Goal: Task Accomplishment & Management: Manage account settings

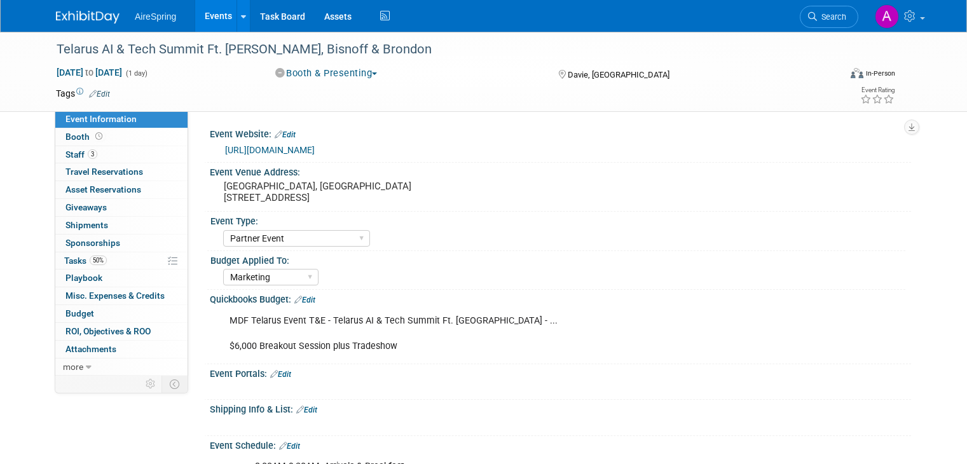
select select "Partner Event"
select select "Marketing"
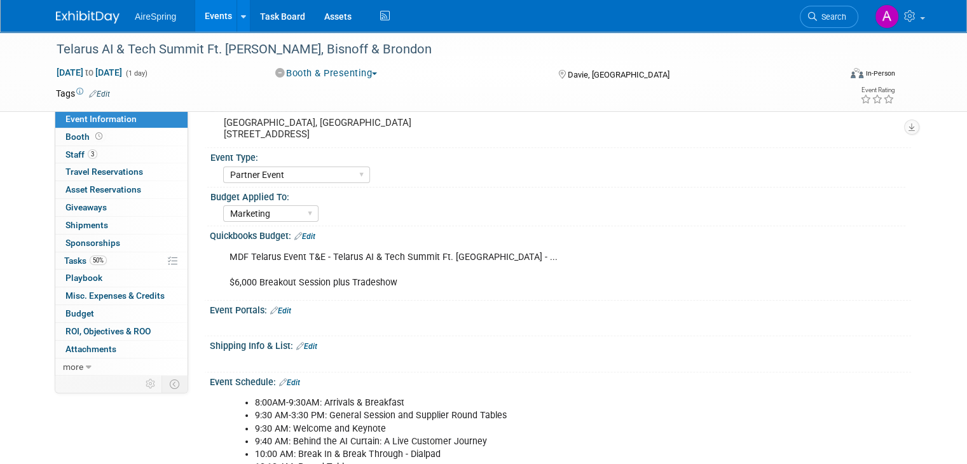
scroll to position [64, 0]
click at [299, 342] on link "Edit" at bounding box center [306, 346] width 21 height 9
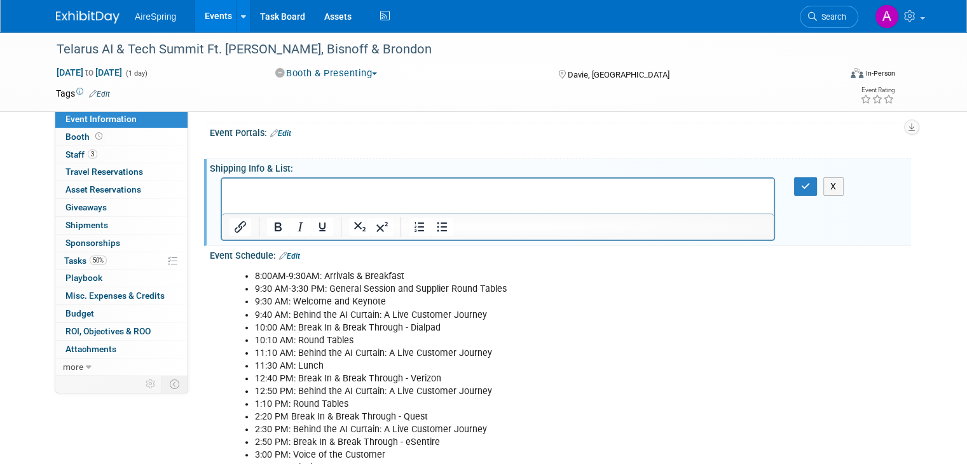
scroll to position [254, 0]
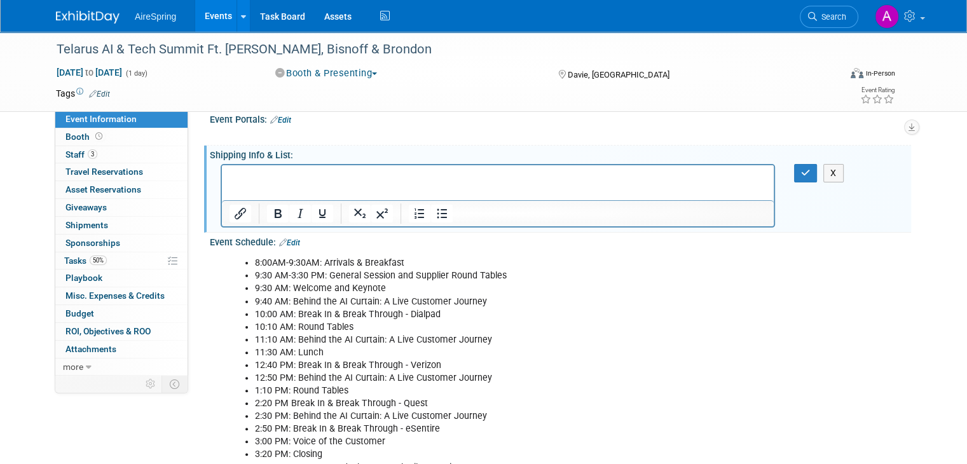
click at [350, 179] on p "Rich Text Area. Press ALT-0 for help." at bounding box center [498, 176] width 537 height 13
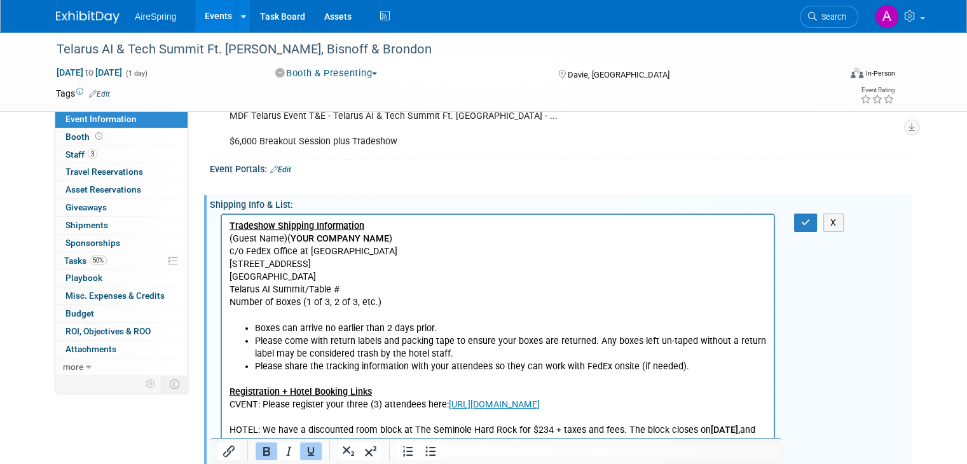
scroll to position [227, 0]
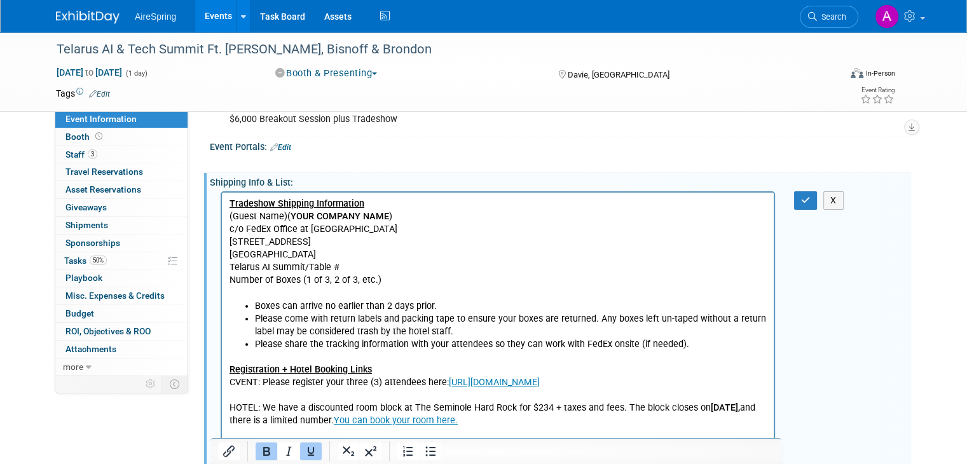
click at [291, 216] on b "YOUR COMPANY NAME" at bounding box center [340, 216] width 99 height 11
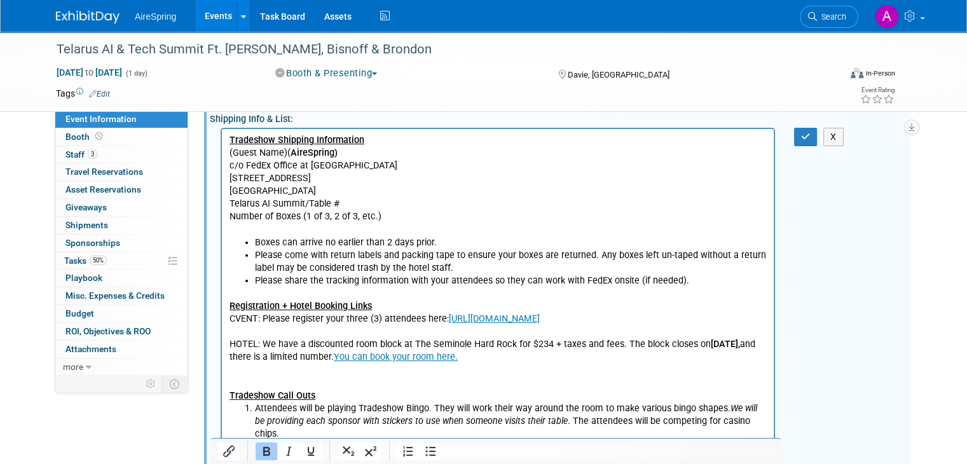
scroll to position [354, 0]
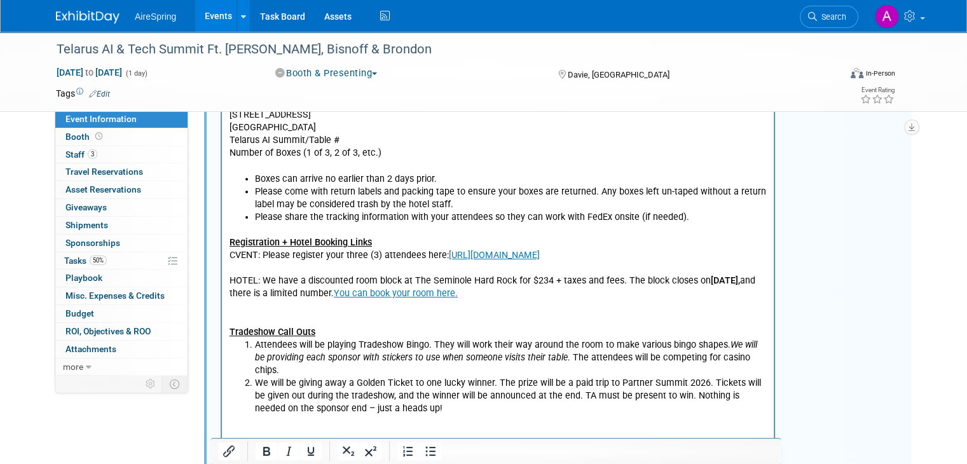
click at [401, 170] on p "Rich Text Area. Press ALT-0 for help." at bounding box center [498, 166] width 537 height 13
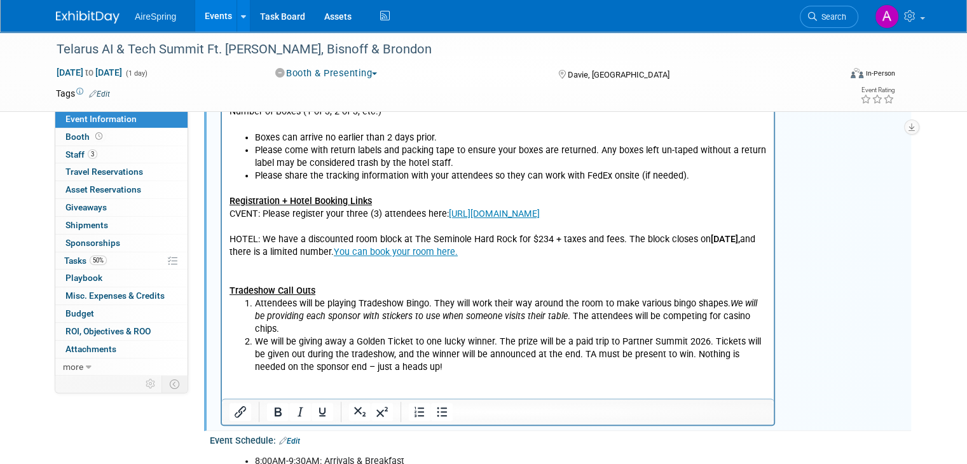
scroll to position [418, 0]
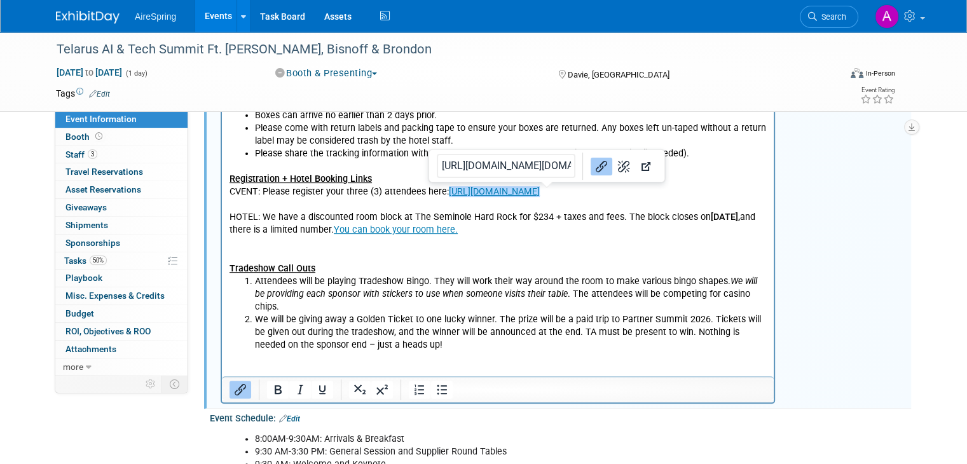
drag, startPoint x: 560, startPoint y: 192, endPoint x: 446, endPoint y: 191, distance: 113.2
click at [446, 191] on p "CVENT: Please register your three (3) attendees here: https://cvent.me/l4Xmmg﻿" at bounding box center [498, 191] width 537 height 13
copy link "https://cvent.me/l4Xmmg﻿"
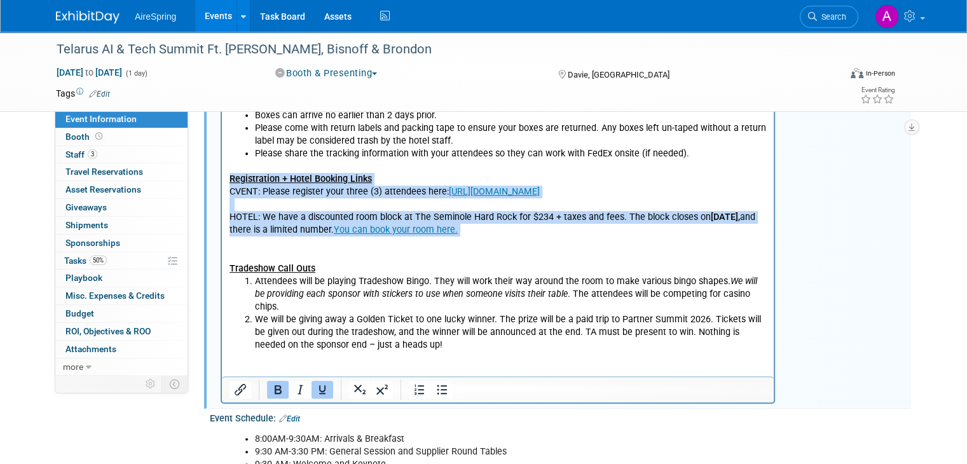
drag, startPoint x: 230, startPoint y: 177, endPoint x: 551, endPoint y: 230, distance: 324.9
click at [551, 230] on body "Tradeshow Shipping Information (Guest Name)( AireSpring) c/o FedEx Office at Se…" at bounding box center [498, 197] width 539 height 383
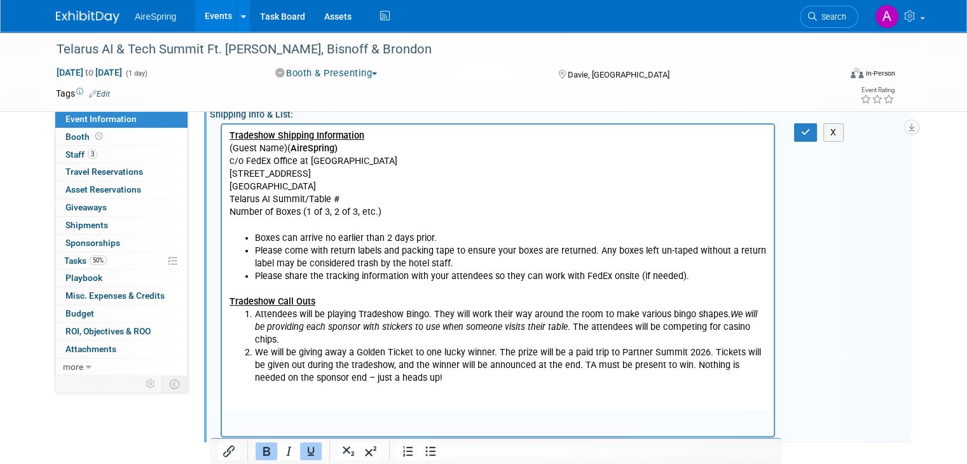
scroll to position [163, 0]
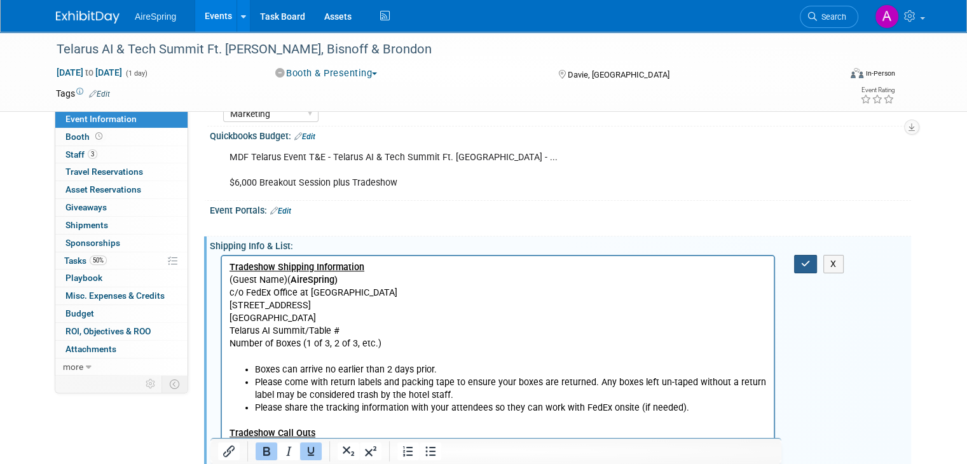
click at [816, 255] on button "button" at bounding box center [806, 264] width 24 height 18
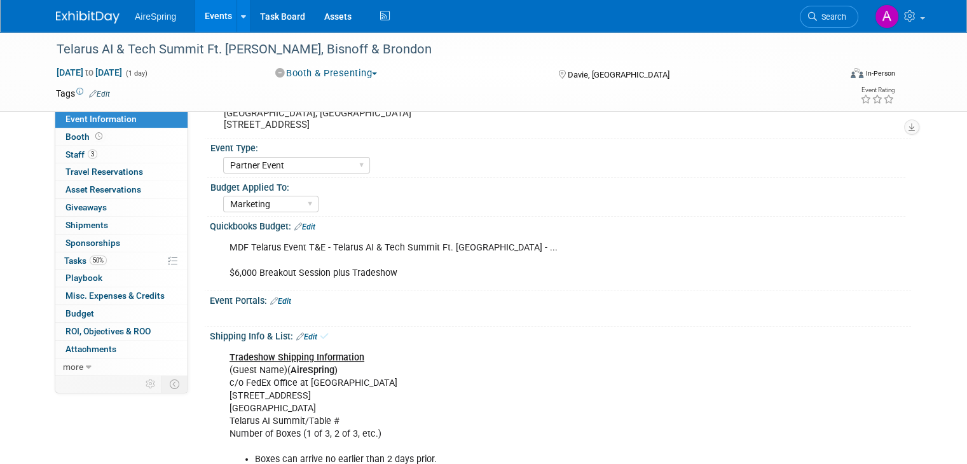
scroll to position [0, 0]
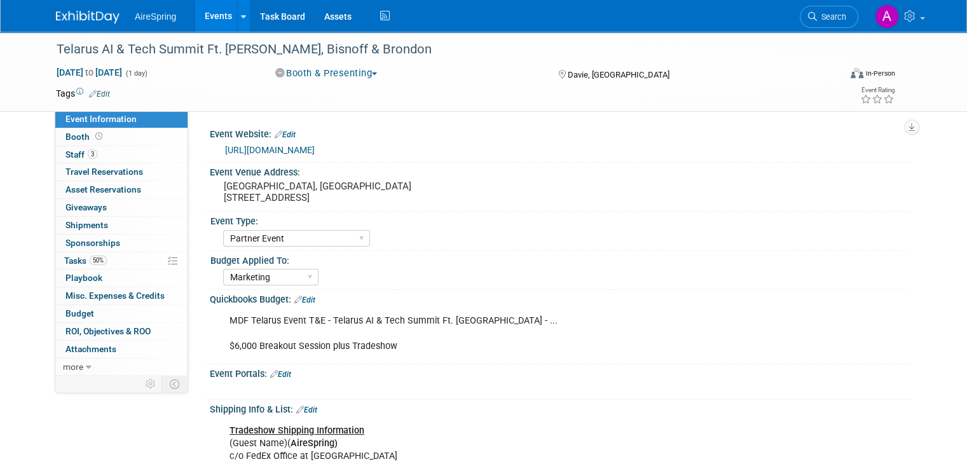
click at [315, 149] on link "https://web.cvent.com/event/db955279-83fe-48a1-9dbd-3208e053a7b3/regProcessStep1" at bounding box center [270, 150] width 90 height 10
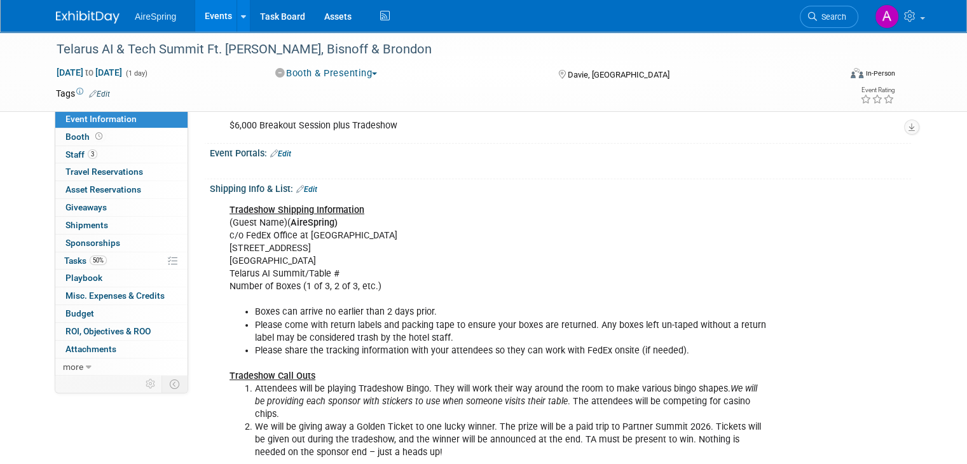
scroll to position [191, 0]
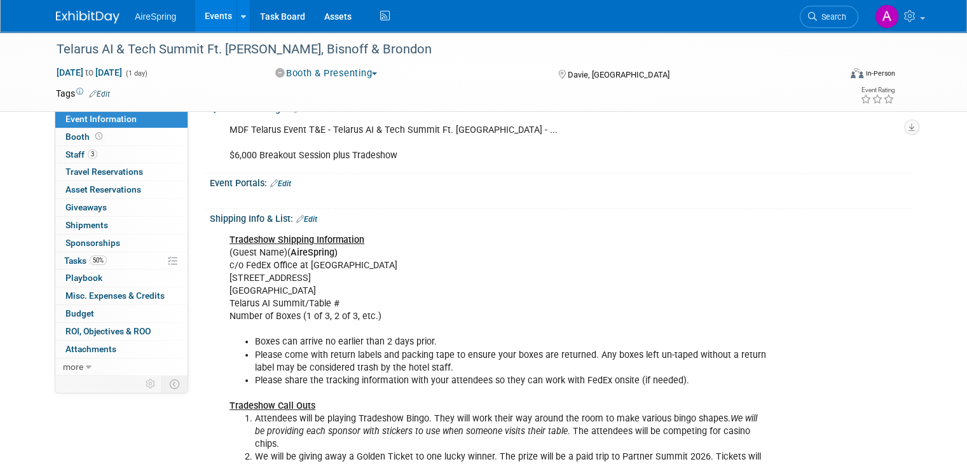
click at [300, 218] on link "Edit" at bounding box center [306, 219] width 21 height 9
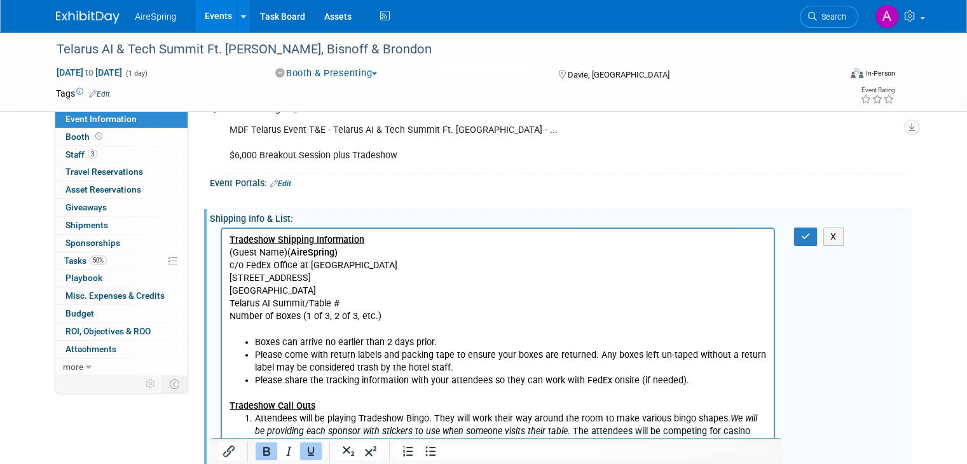
scroll to position [318, 0]
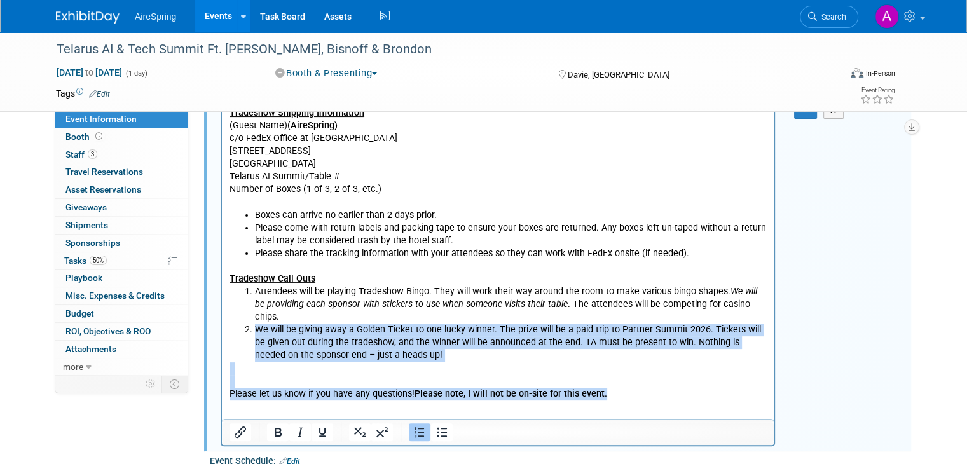
drag, startPoint x: 612, startPoint y: 382, endPoint x: 226, endPoint y: 319, distance: 390.4
click at [226, 319] on html "Tradeshow Shipping Information (Guest Name)( AireSpring) c/o FedEx Office at Se…" at bounding box center [498, 250] width 552 height 299
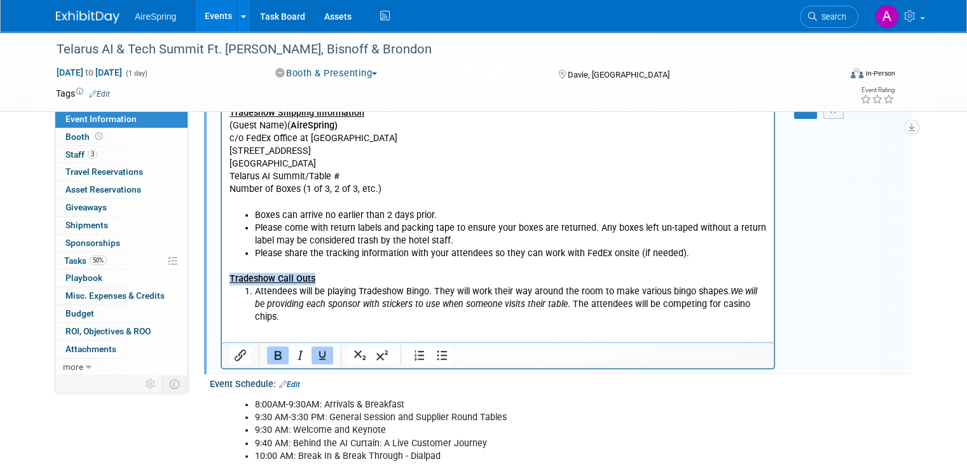
drag, startPoint x: 324, startPoint y: 282, endPoint x: 228, endPoint y: 282, distance: 95.4
click at [228, 282] on html "Tradeshow Shipping Information (Guest Name)( AireSpring) c/o FedEx Office at Se…" at bounding box center [498, 212] width 552 height 222
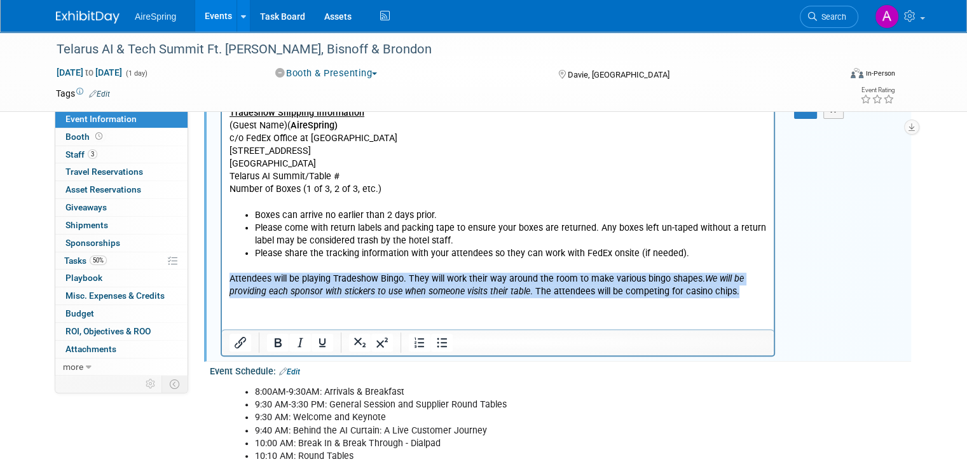
copy p "Attendees will be playing Tradeshow Bingo. They will work their way around the …"
drag, startPoint x: 698, startPoint y: 291, endPoint x: 201, endPoint y: 283, distance: 496.8
click at [222, 283] on html "Tradeshow Shipping Information (Guest Name)( AireSpring) c/o FedEx Office at Se…" at bounding box center [498, 199] width 552 height 197
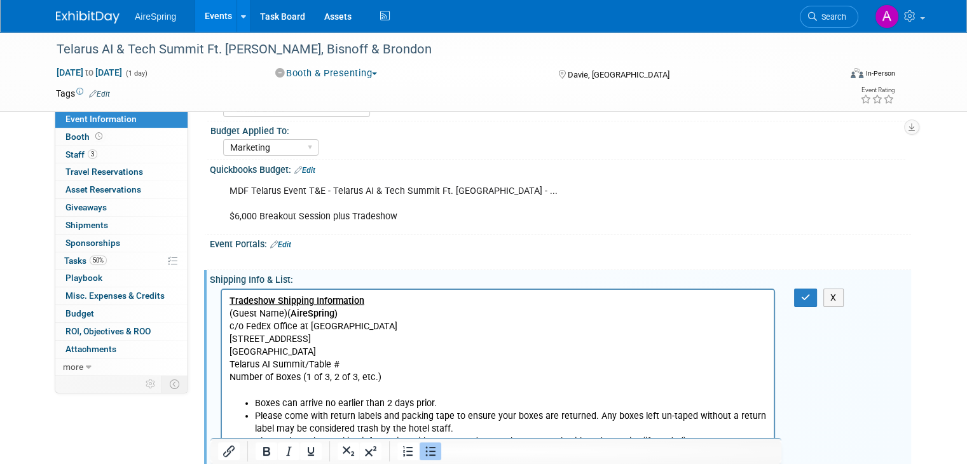
scroll to position [127, 0]
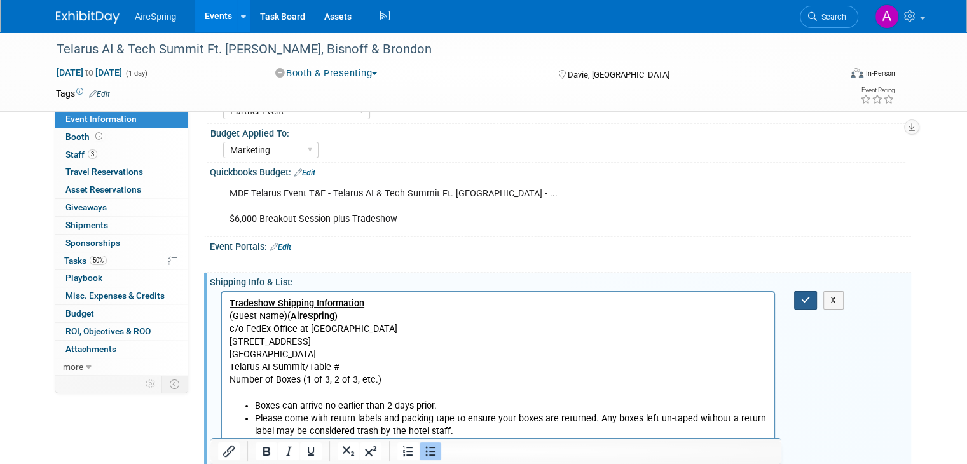
click at [810, 298] on icon "button" at bounding box center [806, 300] width 10 height 9
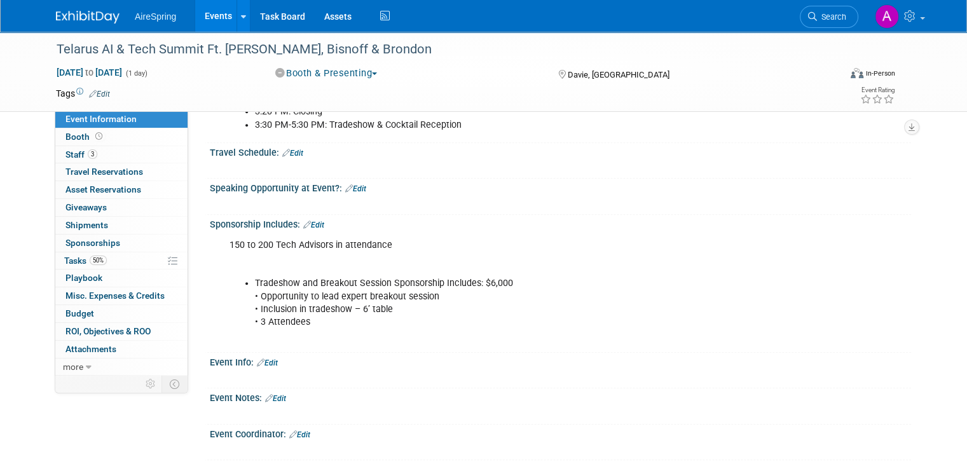
scroll to position [763, 0]
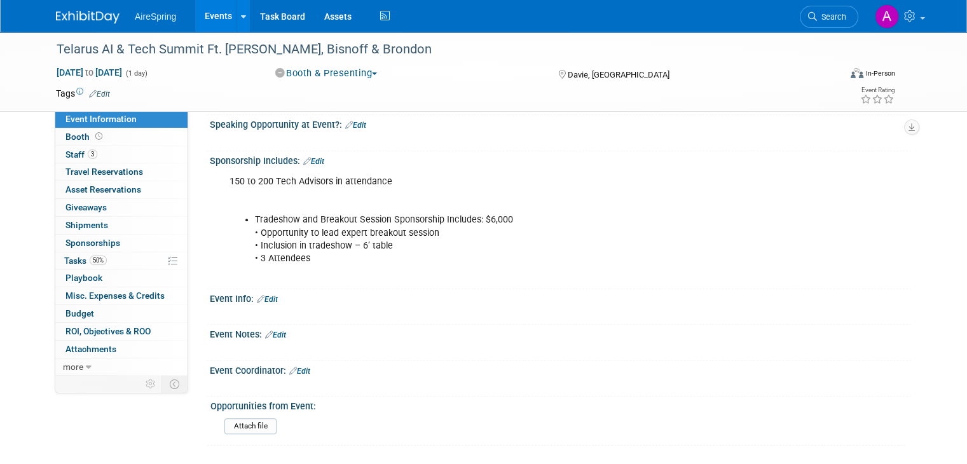
click at [308, 158] on link "Edit" at bounding box center [313, 161] width 21 height 9
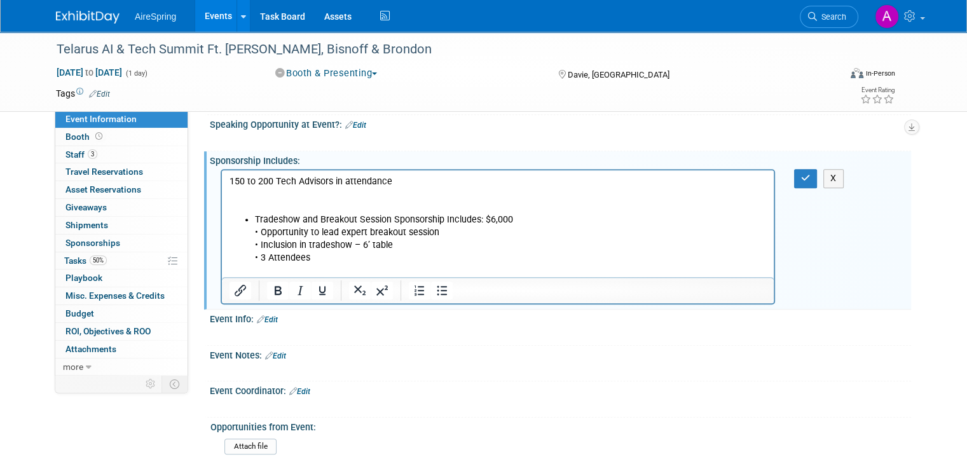
scroll to position [0, 0]
click at [311, 211] on p "150 to 200 Tech Advisors in attendance" at bounding box center [498, 195] width 537 height 38
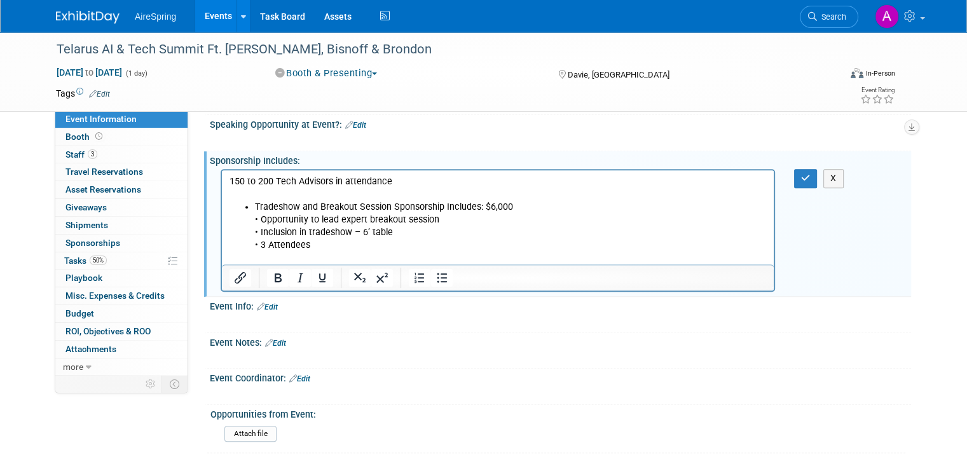
drag, startPoint x: 356, startPoint y: 243, endPoint x: 422, endPoint y: 247, distance: 66.3
click at [356, 242] on li "Tradeshow and Breakout Session Sponsorship Includes: $6,000 • Opportunity to le…" at bounding box center [511, 226] width 512 height 51
click at [806, 172] on button "button" at bounding box center [806, 178] width 24 height 18
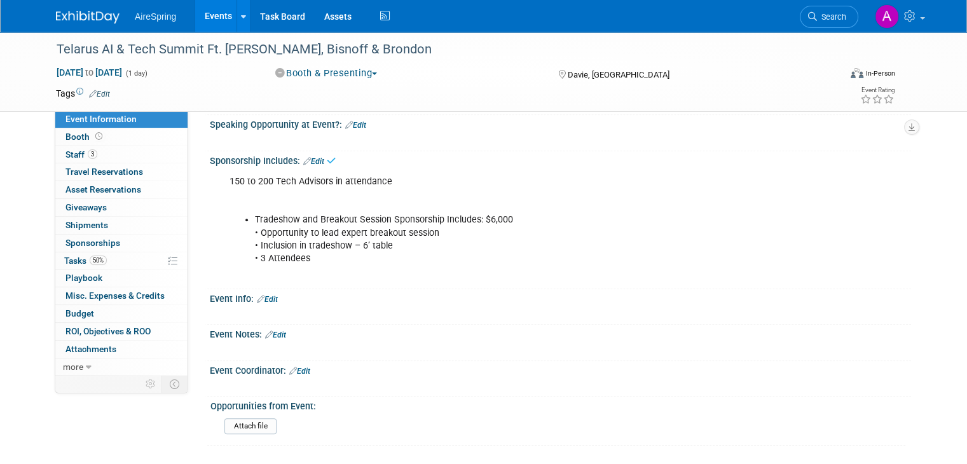
click at [254, 304] on div "X" at bounding box center [559, 307] width 686 height 6
click at [259, 295] on link "Edit" at bounding box center [267, 299] width 21 height 9
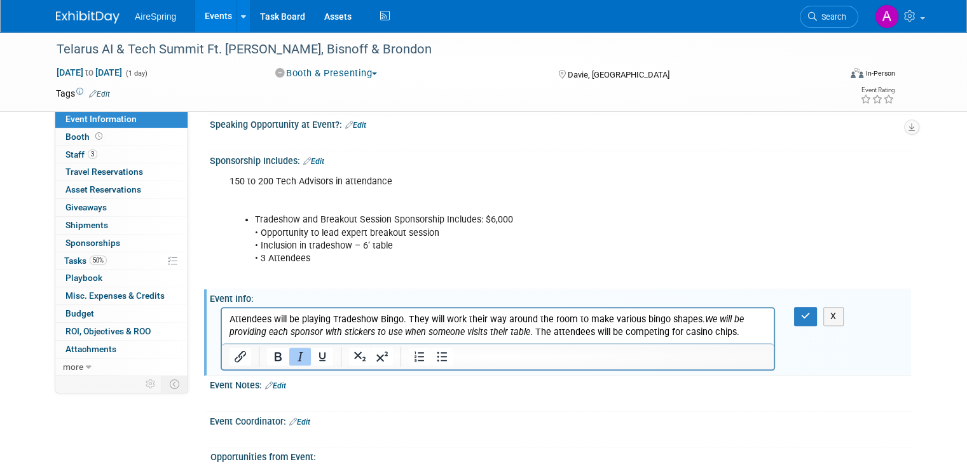
click at [705, 319] on icon "We will be providing each sponsor with stickers to use when someone visits thei…" at bounding box center [487, 326] width 515 height 24
click at [811, 312] on icon "button" at bounding box center [806, 316] width 10 height 9
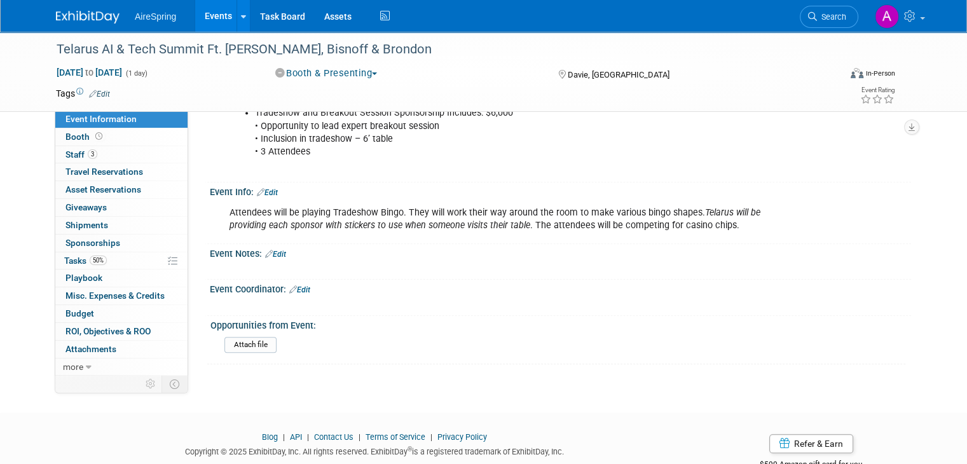
scroll to position [890, 0]
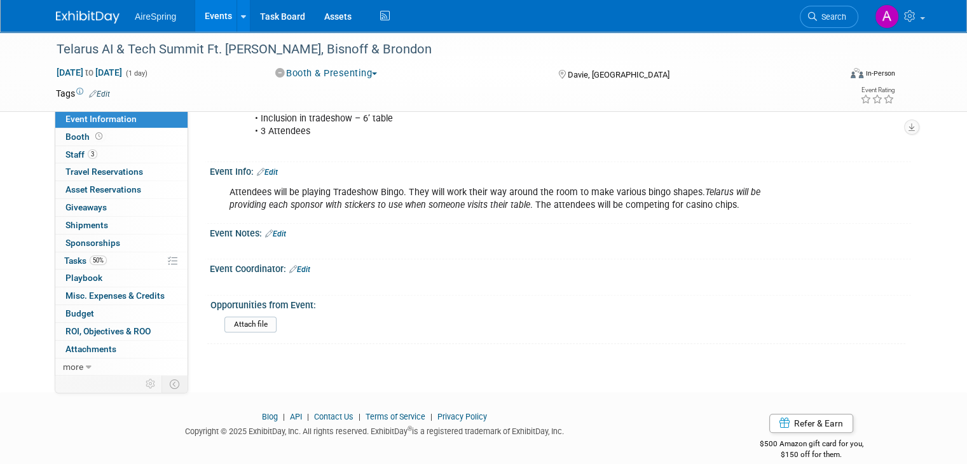
click at [265, 169] on link "Edit" at bounding box center [267, 172] width 21 height 9
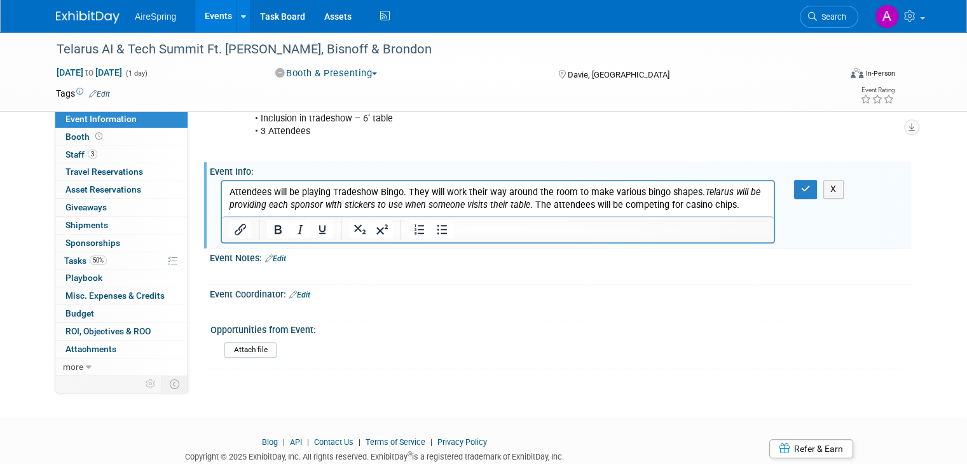
scroll to position [0, 0]
click at [766, 203] on p "Attendees will be playing Tradeshow Bingo. They will work their way around the …" at bounding box center [498, 198] width 537 height 25
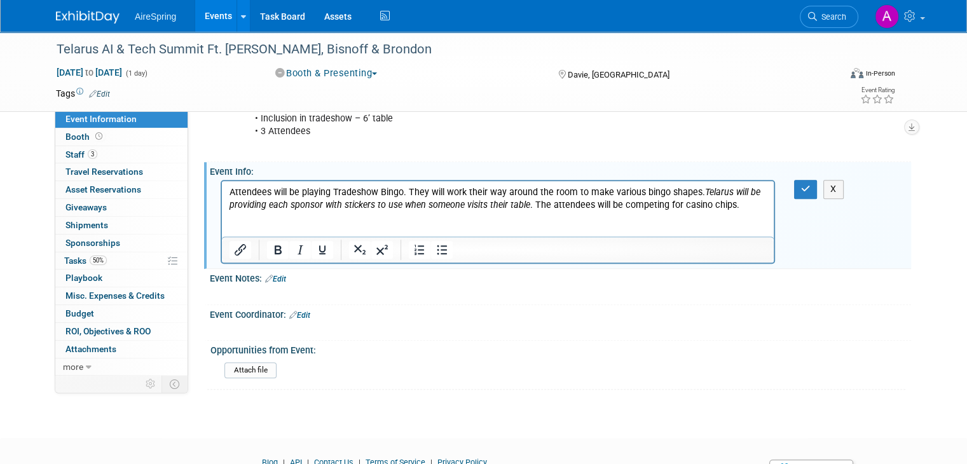
click at [387, 198] on p "Attendees will be playing Tradeshow Bingo. They will work their way around the …" at bounding box center [498, 198] width 537 height 25
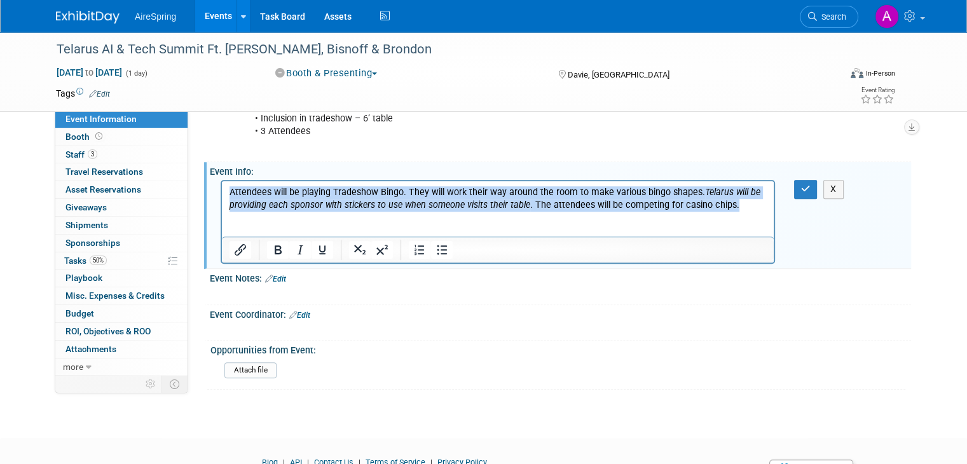
click at [387, 198] on p "Attendees will be playing Tradeshow Bingo. They will work their way around the …" at bounding box center [498, 198] width 537 height 25
paste body "Rich Text Area. Press ALT-0 for help."
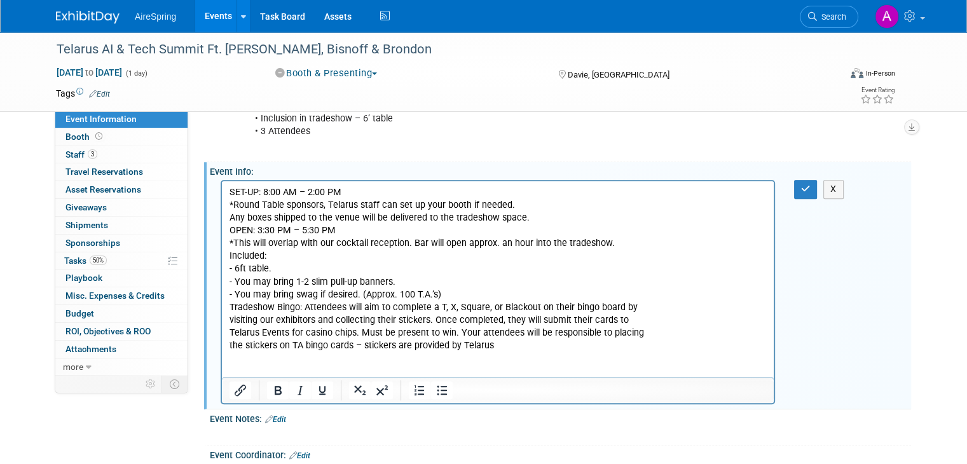
click at [520, 204] on p "SET-UP: 8:00 AM – 2:00 PM *Round Table sponsors, Telarus staff can set up your …" at bounding box center [498, 269] width 537 height 166
click at [540, 220] on p "SET-UP: 8:00 AM – 2:00 PM *Round Table sponsors, Telarus staff can set up your …" at bounding box center [498, 269] width 537 height 166
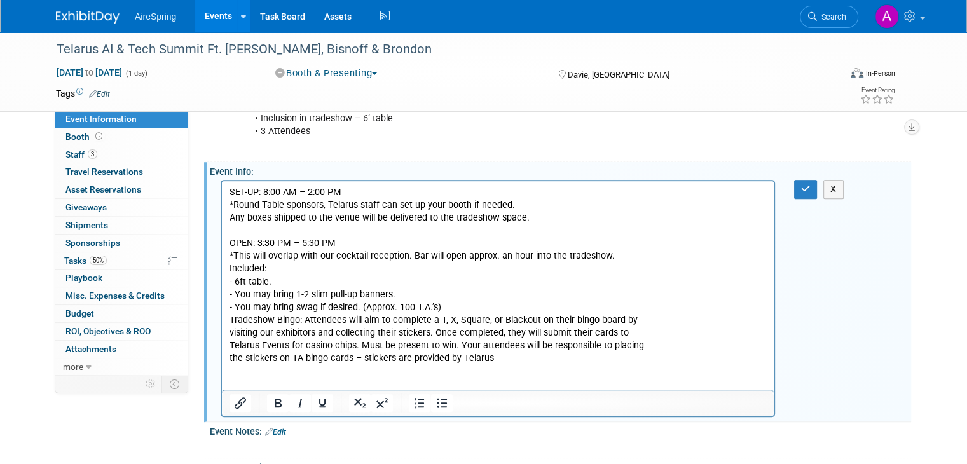
click at [636, 256] on p "OPEN: 3:30 PM – 5:30 PM *This will overlap with our cocktail reception. Bar wil…" at bounding box center [498, 295] width 537 height 141
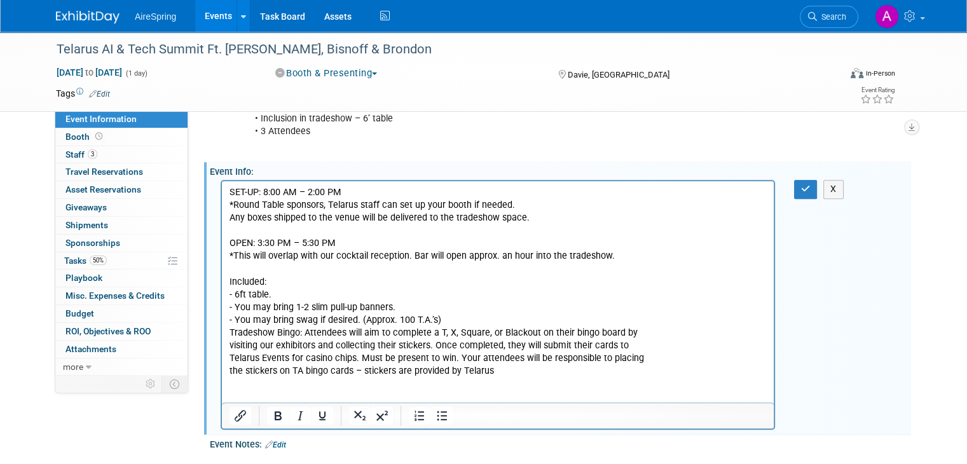
click at [459, 317] on p "Included: - 6ft table. - You may bring 1-2 slim pull-up banners. - You may brin…" at bounding box center [498, 320] width 537 height 115
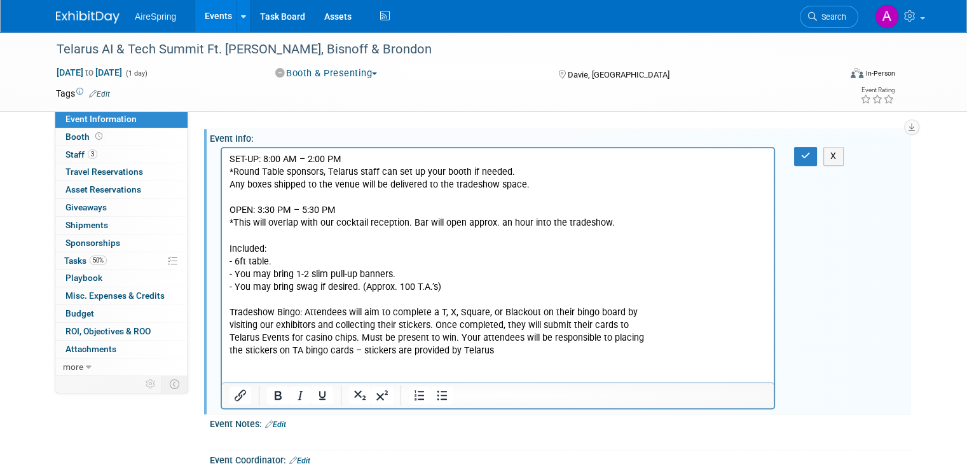
scroll to position [954, 0]
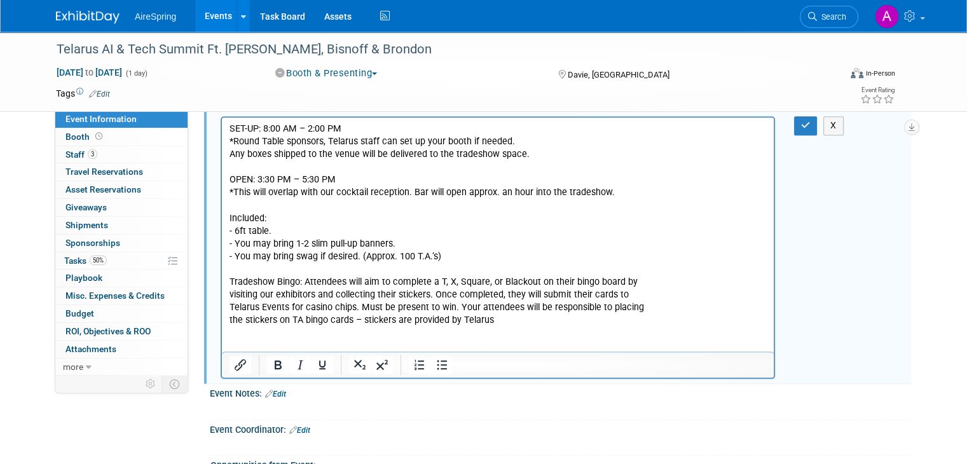
click at [293, 343] on p "Rich Text Area. Press ALT-0 for help." at bounding box center [498, 346] width 537 height 13
click at [640, 286] on p "Tradeshow Bingo: Attendees will aim to complete a T, X, Square, or Blackout on …" at bounding box center [498, 295] width 537 height 64
click at [632, 291] on p "Tradeshow Bingo: Attendees will aim to complete a T, X, Square, or Blackout on …" at bounding box center [498, 295] width 537 height 64
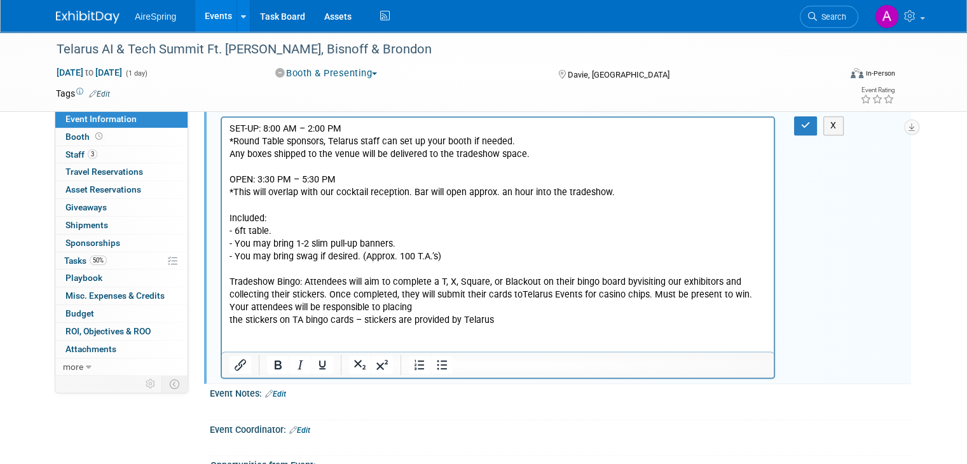
click at [596, 311] on p "Tradeshow Bingo: Attendees will aim to complete a T, X, Square, or Blackout on …" at bounding box center [498, 295] width 537 height 64
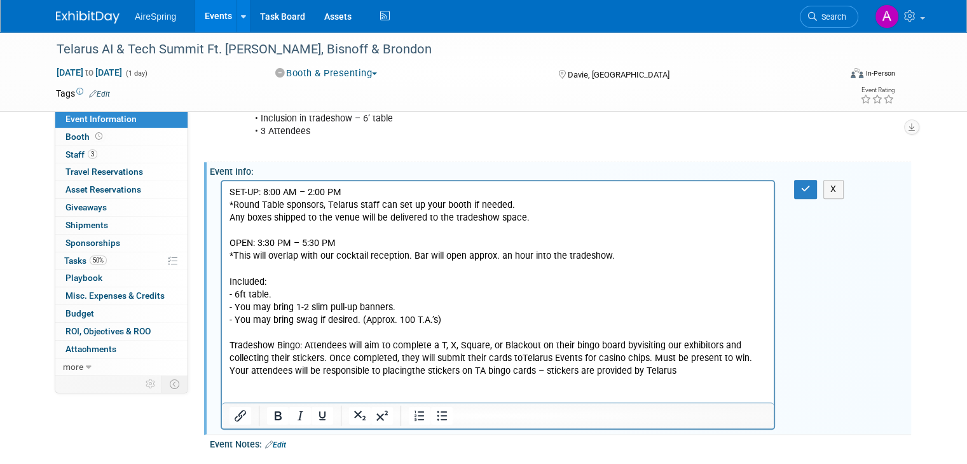
scroll to position [890, 0]
click at [592, 381] on p "Rich Text Area. Press ALT-0 for help." at bounding box center [498, 384] width 537 height 13
click at [596, 375] on p "Tradeshow Bingo: Attendees will aim to complete a T, X, Square, or Blackout on …" at bounding box center [498, 352] width 537 height 51
click at [809, 186] on icon "button" at bounding box center [806, 188] width 10 height 9
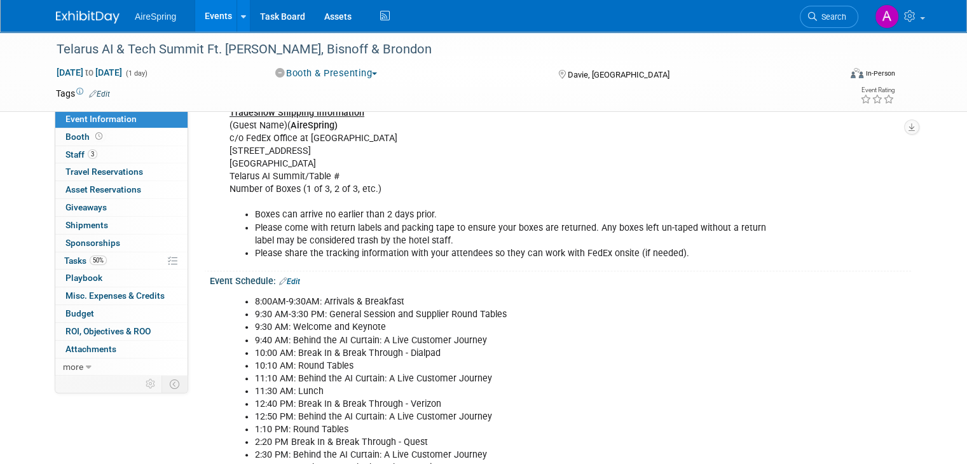
scroll to position [382, 0]
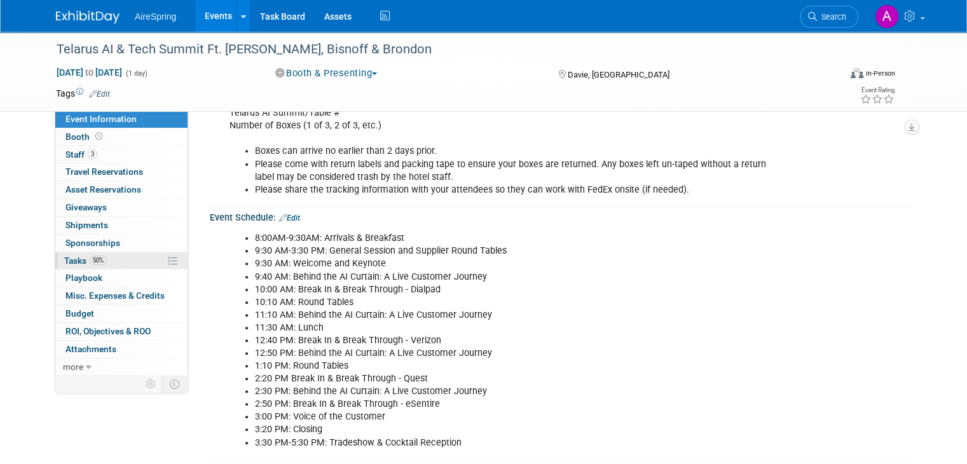
click at [91, 261] on span "50%" at bounding box center [98, 261] width 17 height 10
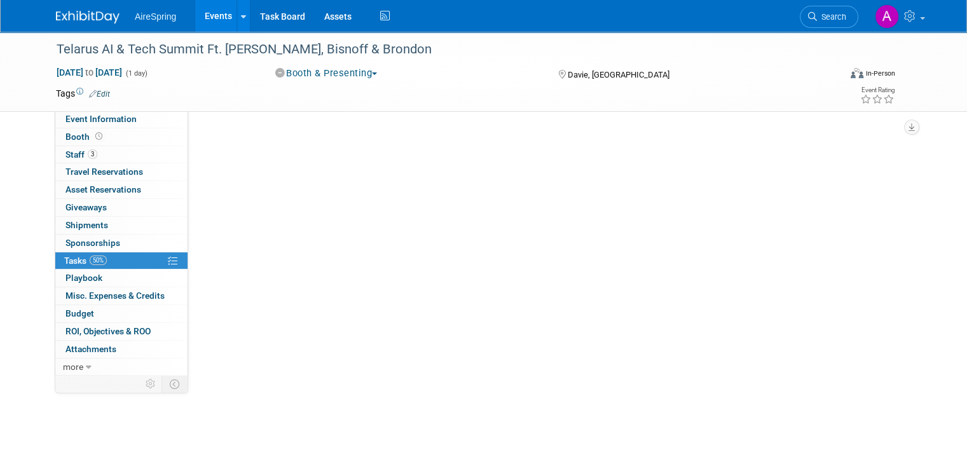
scroll to position [0, 0]
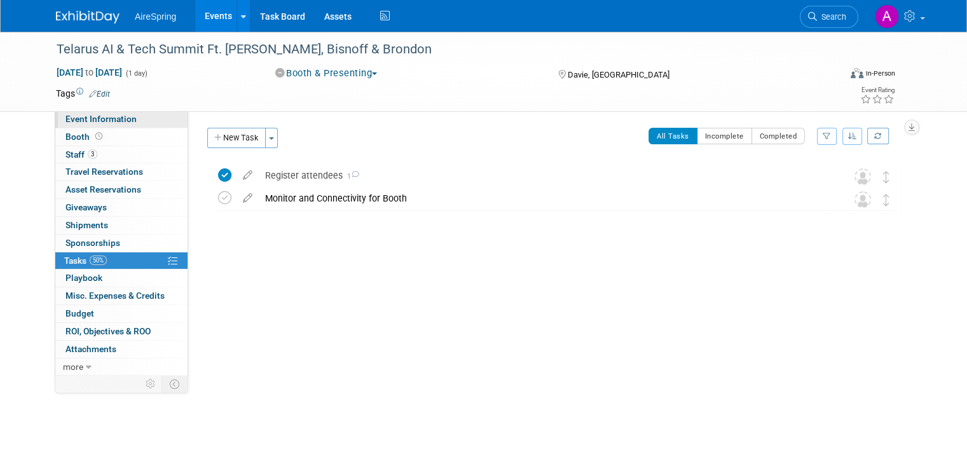
click at [99, 126] on link "Event Information" at bounding box center [121, 119] width 132 height 17
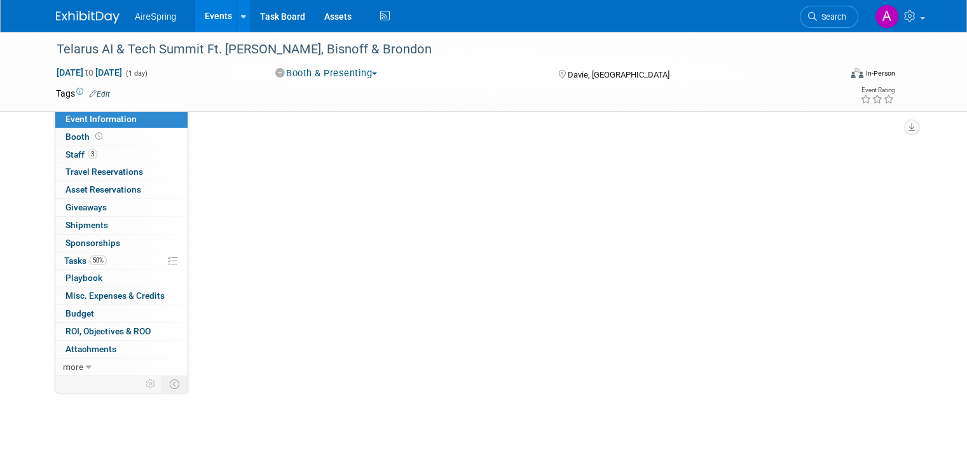
select select "Partner Event"
select select "Marketing"
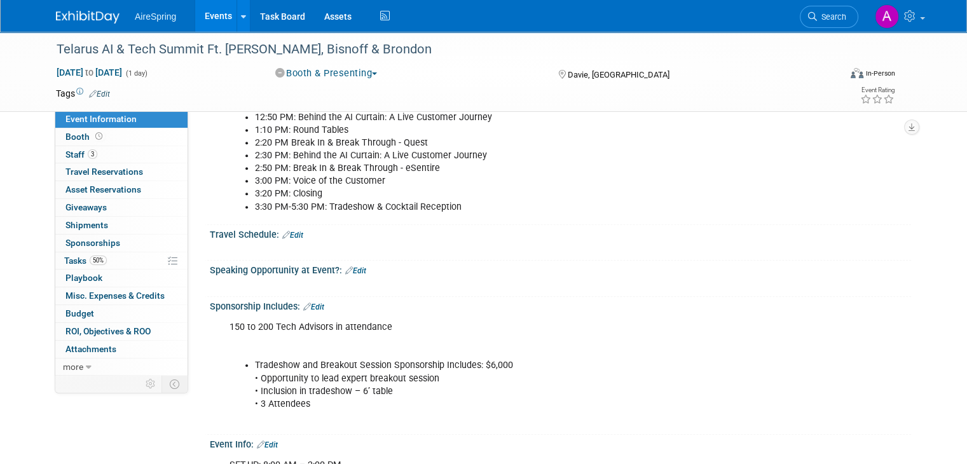
scroll to position [636, 0]
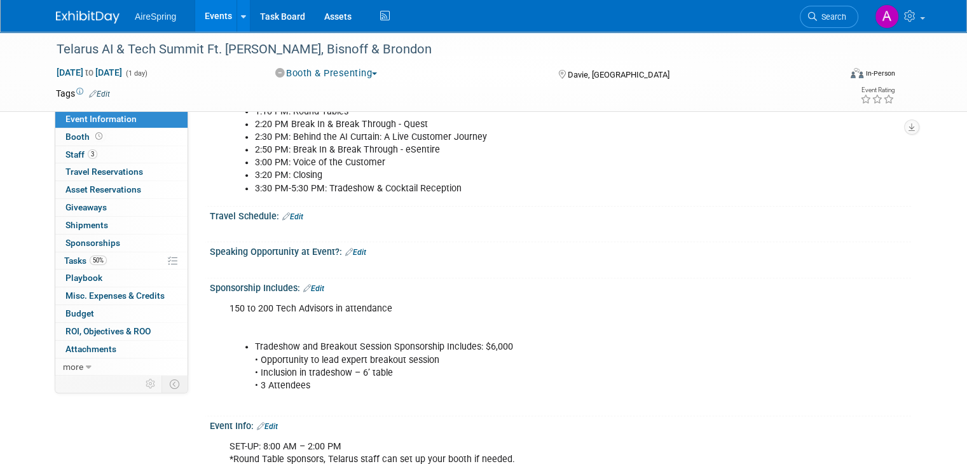
click at [349, 248] on link "Edit" at bounding box center [355, 252] width 21 height 9
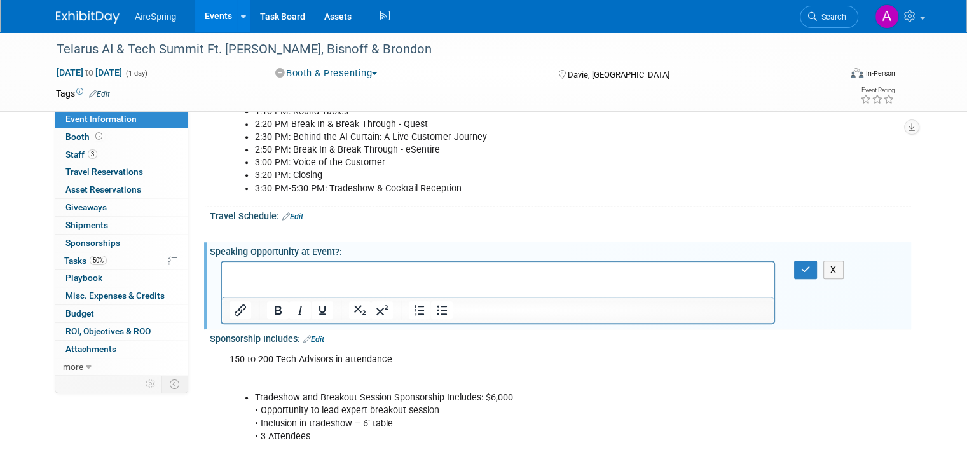
scroll to position [0, 0]
click at [349, 279] on html at bounding box center [498, 270] width 552 height 18
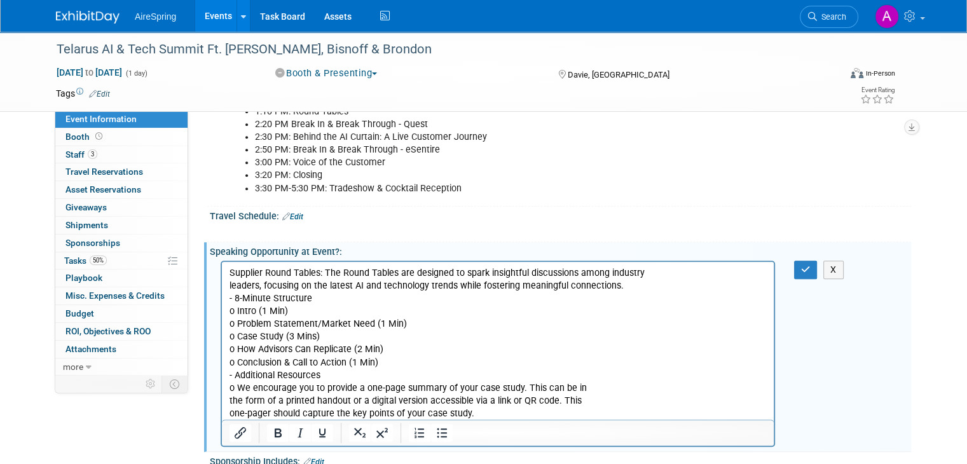
click at [646, 284] on p "Supplier Round Tables: The Round Tables are designed to spark insightful discus…" at bounding box center [498, 342] width 537 height 153
click at [651, 272] on p "Supplier Round Tables: The Round Tables are designed to spark insightful discus…" at bounding box center [498, 342] width 537 height 153
click at [502, 288] on p "Supplier Round Tables: The Round Tables are designed to spark insightful discus…" at bounding box center [498, 342] width 537 height 153
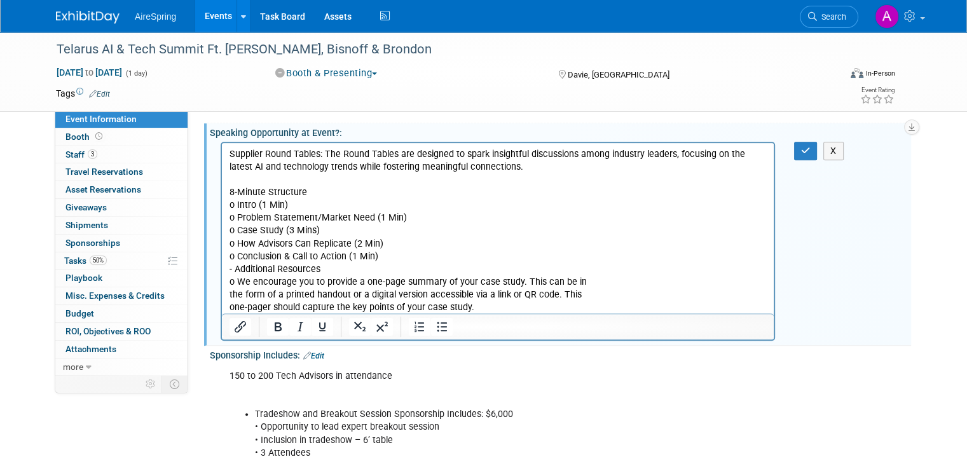
scroll to position [763, 0]
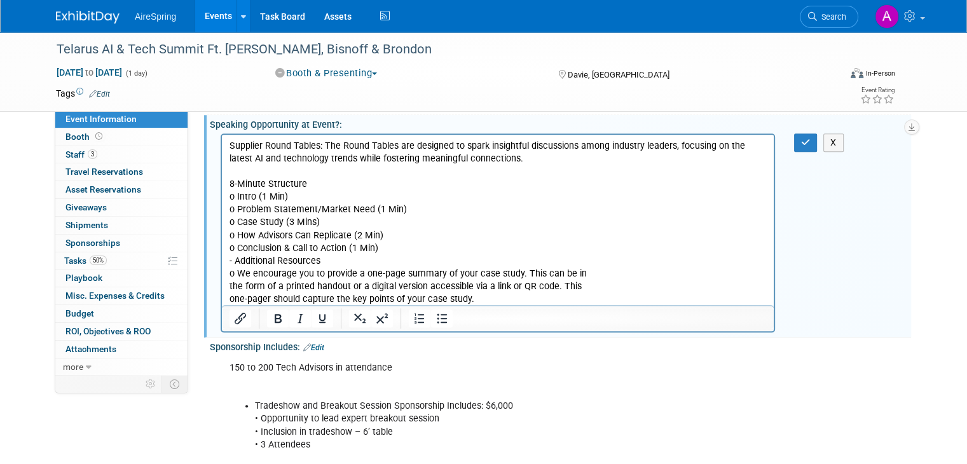
click at [419, 252] on p "8-Minute Structure o Intro (1 Min) o Problem Statement/Market Need (1 Min) o Ca…" at bounding box center [498, 241] width 537 height 128
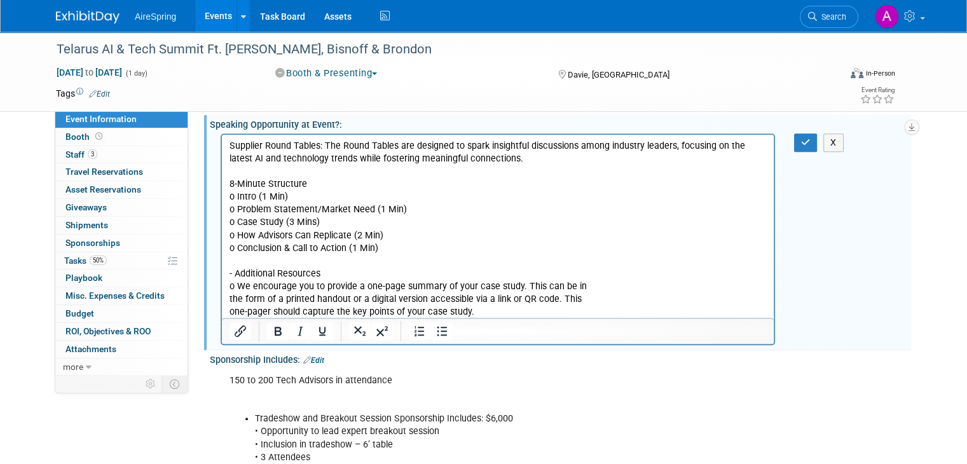
click at [234, 275] on p "- Additional Resources o We encourage you to provide a one-page summary of your…" at bounding box center [498, 286] width 537 height 64
click at [239, 194] on p "8-Minute Structure o Intro (1 Min) o Problem Statement/Market Need (1 Min) o Ca…" at bounding box center [498, 215] width 537 height 76
drag, startPoint x: 239, startPoint y: 286, endPoint x: 226, endPoint y: 284, distance: 13.5
click at [226, 284] on html "Supplier Round Tables: The Round Tables are designed to spark insightful discus…" at bounding box center [498, 226] width 552 height 184
click at [588, 286] on p "Additional Resources We encourage you to provide a one-page summary of your cas…" at bounding box center [498, 286] width 537 height 64
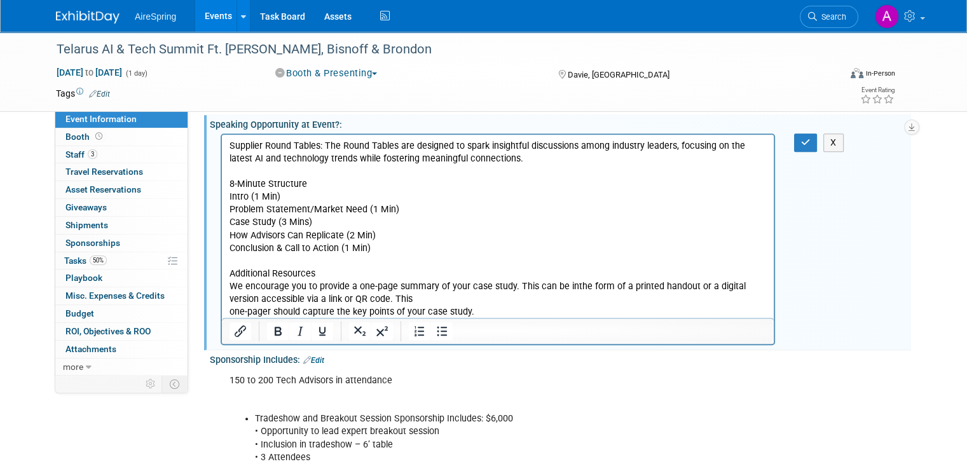
click at [586, 294] on p "Additional Resources We encourage you to provide a one-page summary of your cas…" at bounding box center [498, 286] width 537 height 64
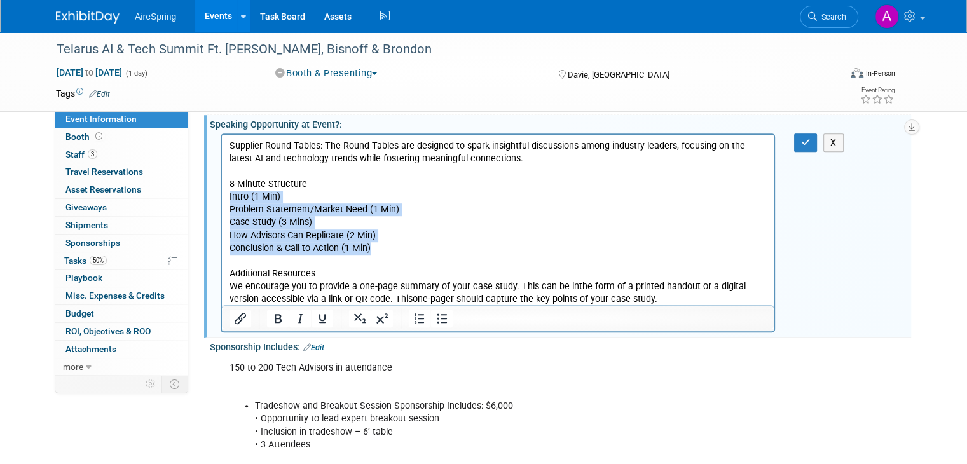
drag, startPoint x: 391, startPoint y: 247, endPoint x: 193, endPoint y: 194, distance: 204.1
click at [222, 194] on html "Supplier Round Tables: The Round Tables are designed to spark insightful discus…" at bounding box center [498, 219] width 552 height 171
click at [434, 313] on icon "Bullet list" at bounding box center [441, 318] width 15 height 15
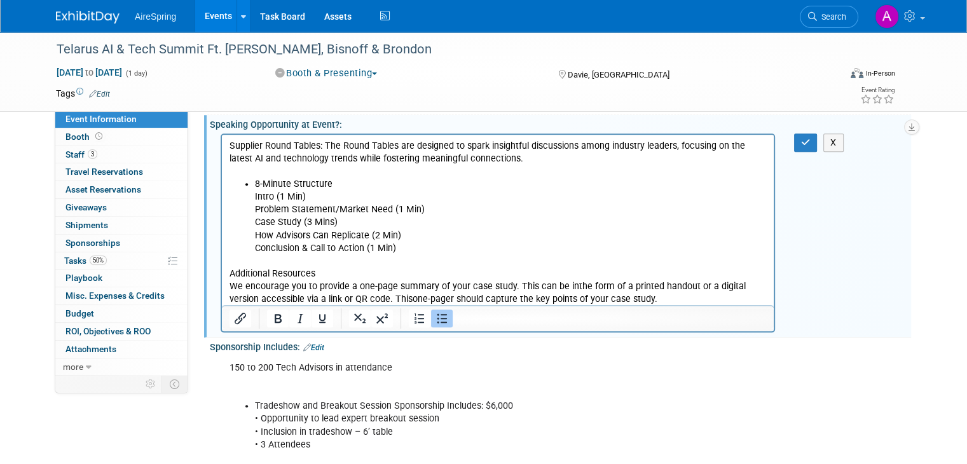
click at [265, 201] on li "8-Minute Structure Intro (1 Min) Problem Statement/Market Need (1 Min) Case Stu…" at bounding box center [511, 215] width 512 height 76
click at [256, 195] on li "8-Minute Structure Intro (1 Min) Problem Statement/Market Need (1 Min) Case Stu…" at bounding box center [511, 215] width 512 height 76
click at [254, 184] on ul "8-Minute Structure Intro (1 Min) Problem Statement/Market Need (1 Min) Case Stu…" at bounding box center [498, 215] width 537 height 76
click at [338, 199] on li "Intro (1 Min) Problem Statement/Market Need (1 Min) Case Study (3 Mins) How Adv…" at bounding box center [511, 222] width 512 height 64
click at [809, 141] on icon "button" at bounding box center [806, 142] width 10 height 9
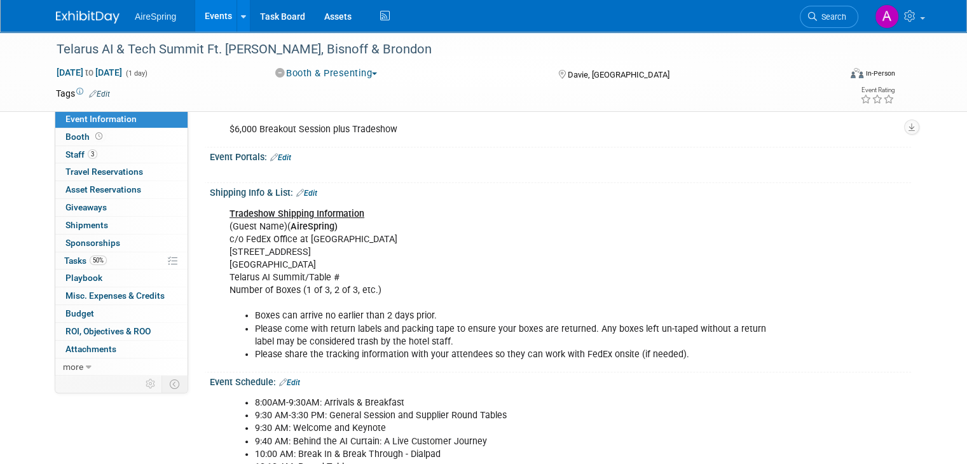
scroll to position [0, 0]
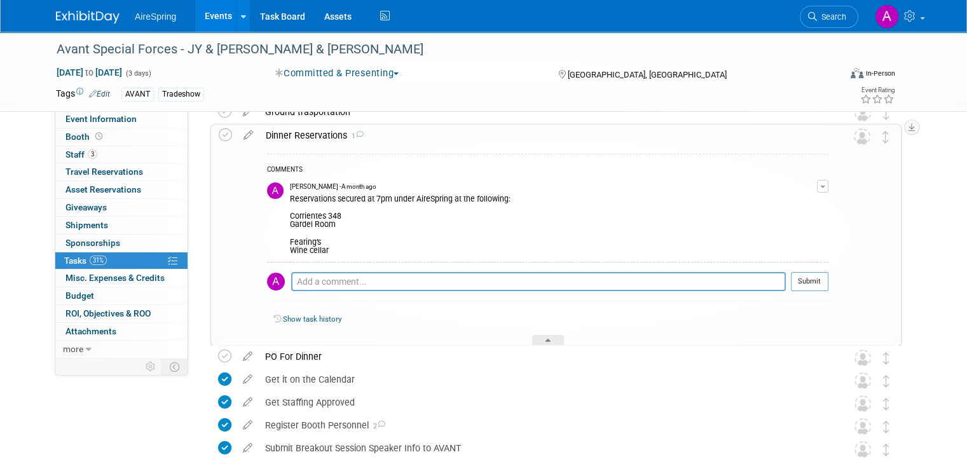
click at [435, 80] on div "[DATE] to [DATE] (3 days) [DATE] to [DATE] Committed & Presenting Committed Con…" at bounding box center [475, 75] width 859 height 19
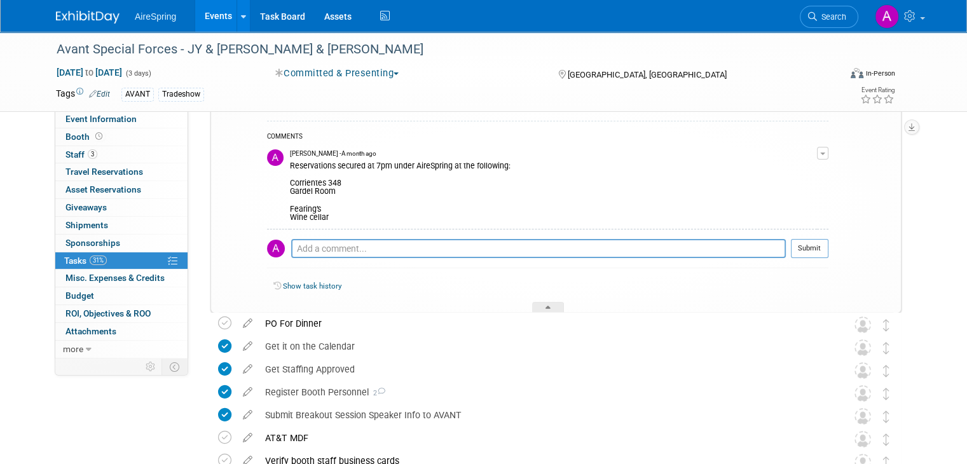
scroll to position [127, 0]
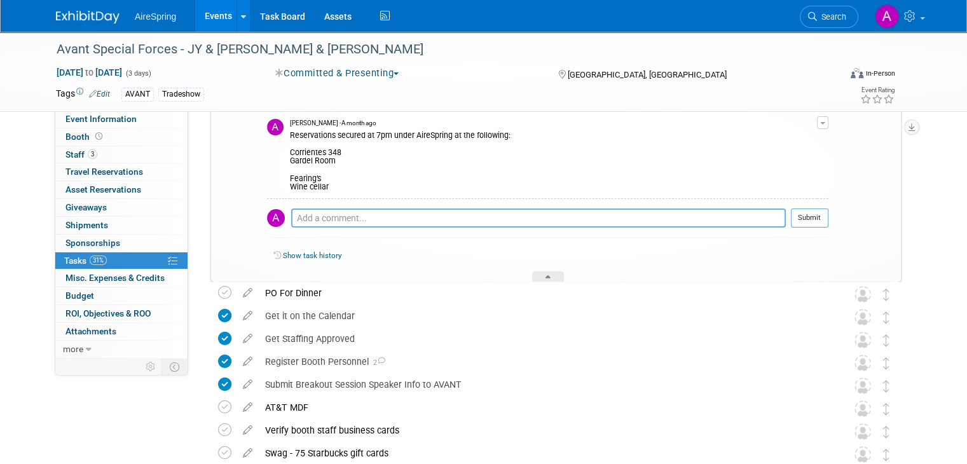
click at [425, 215] on textarea at bounding box center [538, 218] width 495 height 19
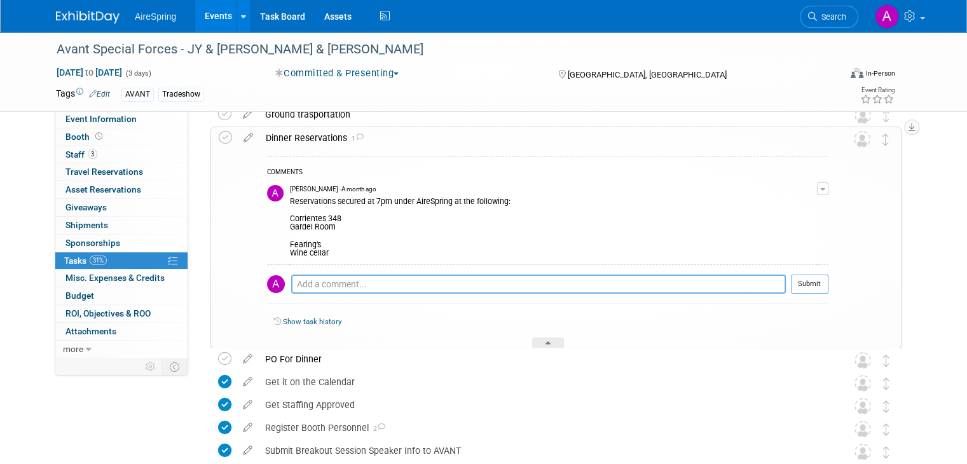
scroll to position [0, 0]
